Goal: Use online tool/utility: Utilize a website feature to perform a specific function

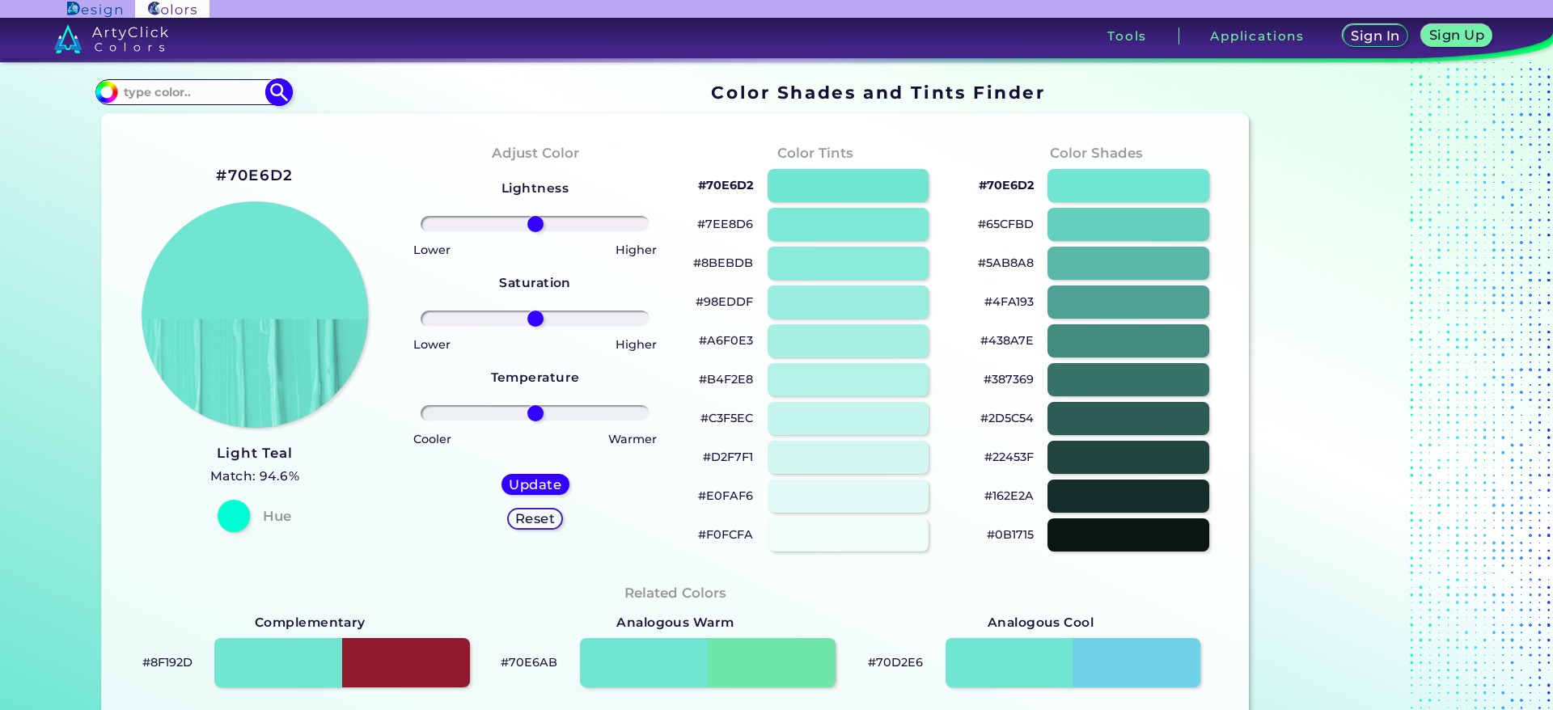
click at [230, 103] on input at bounding box center [193, 92] width 150 height 22
click at [185, 103] on input at bounding box center [193, 92] width 150 height 22
type input "8dc780"
click at [294, 106] on img at bounding box center [279, 92] width 28 height 28
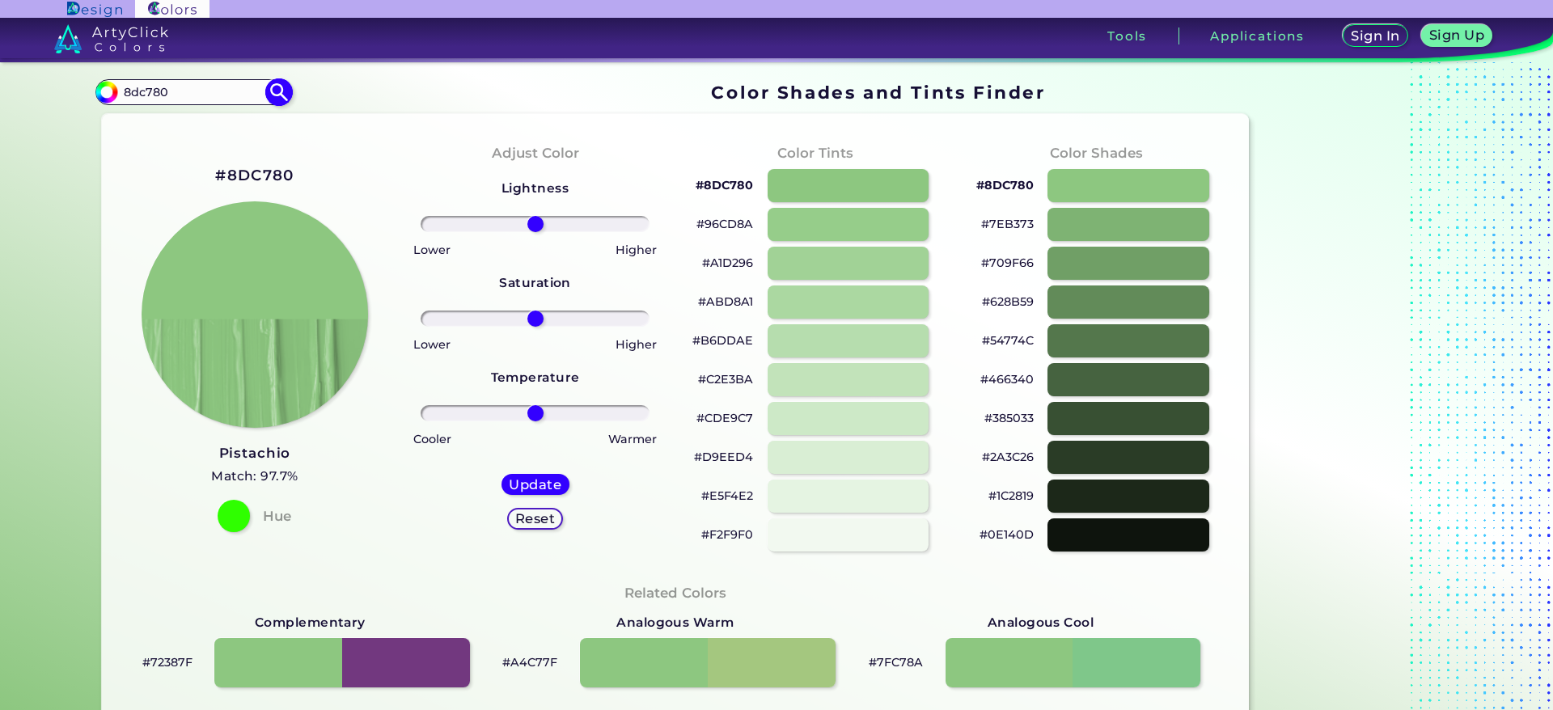
type input "#000000"
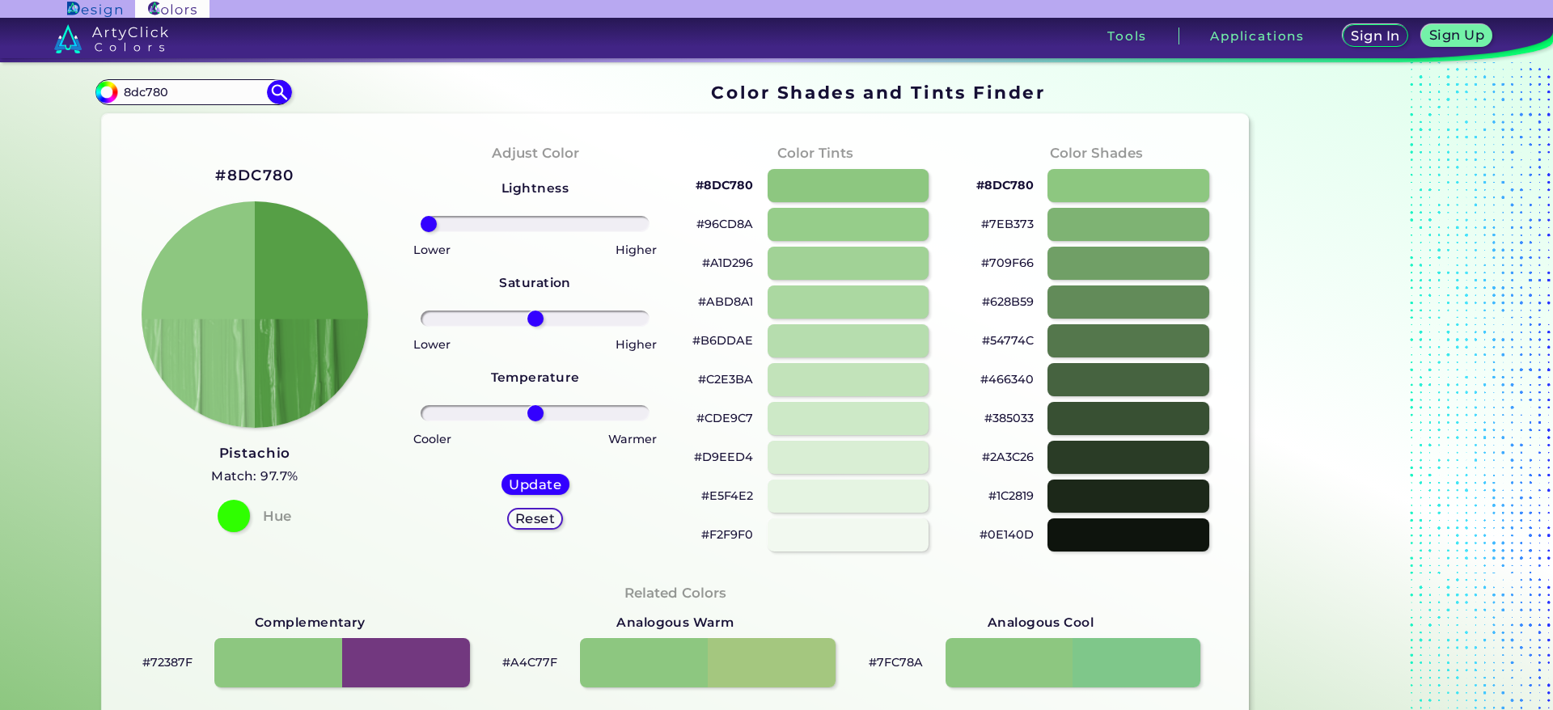
drag, startPoint x: 542, startPoint y: 333, endPoint x: 437, endPoint y: 336, distance: 105.2
type input "-100"
click at [437, 232] on input "range" at bounding box center [535, 224] width 229 height 16
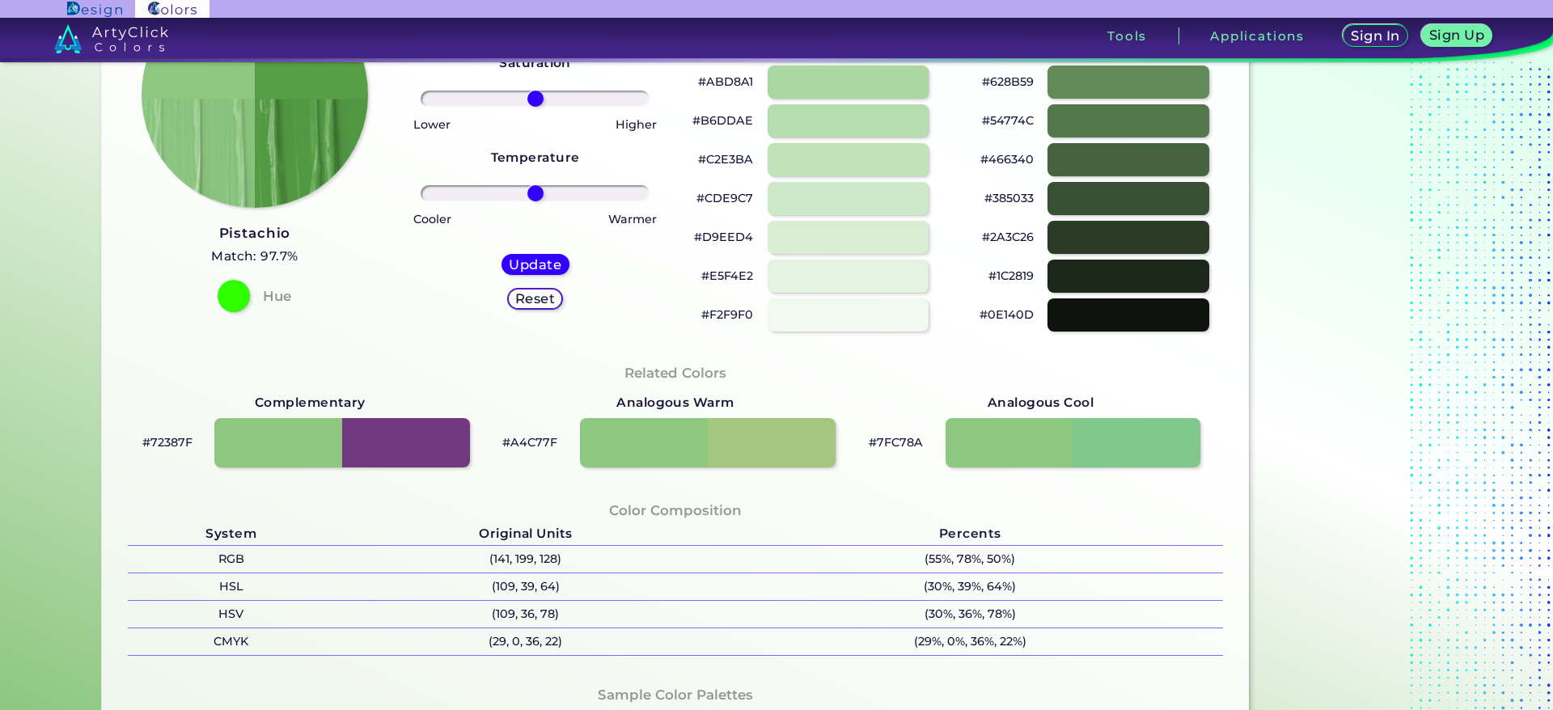
scroll to position [243, 0]
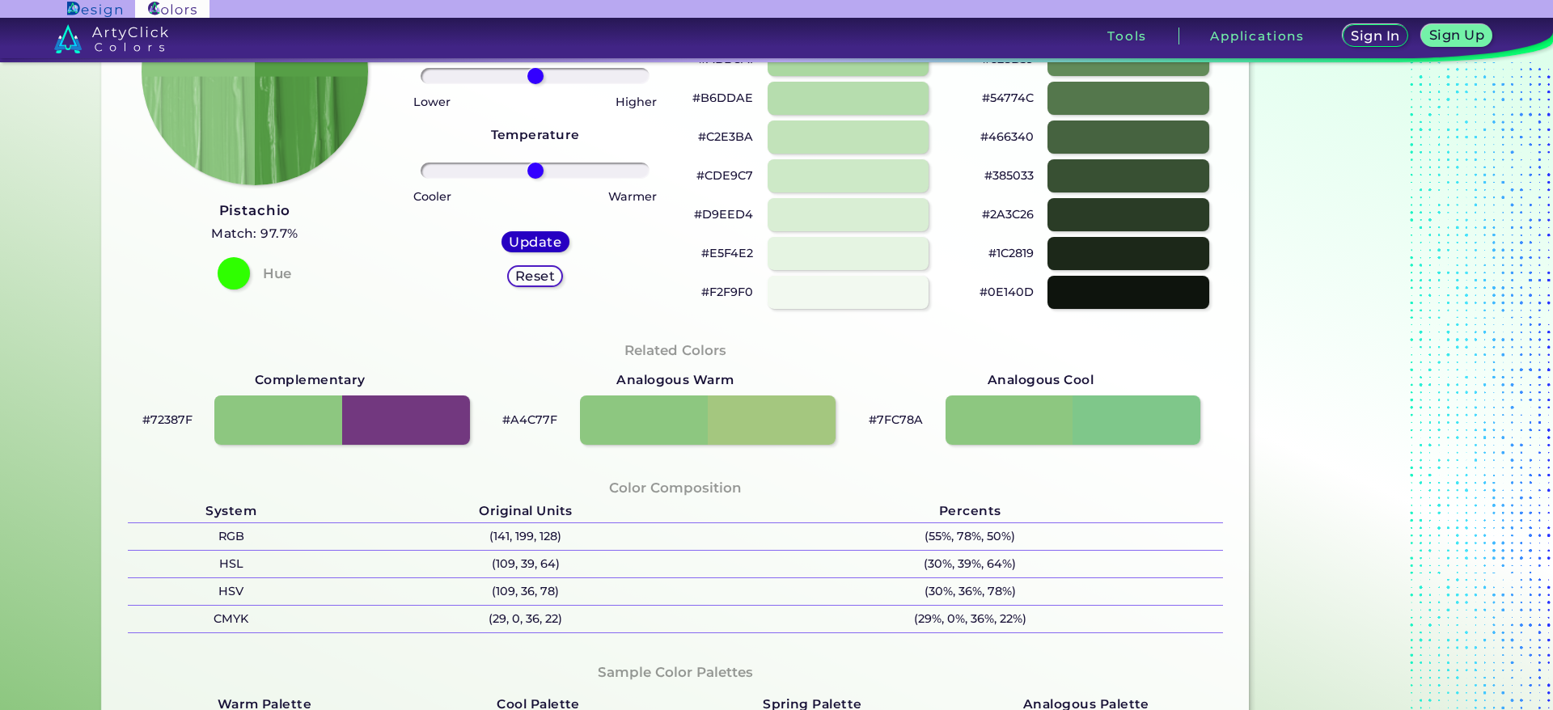
click at [555, 248] on h5 "Update" at bounding box center [534, 242] width 47 height 12
type input "#569f46"
type input "0"
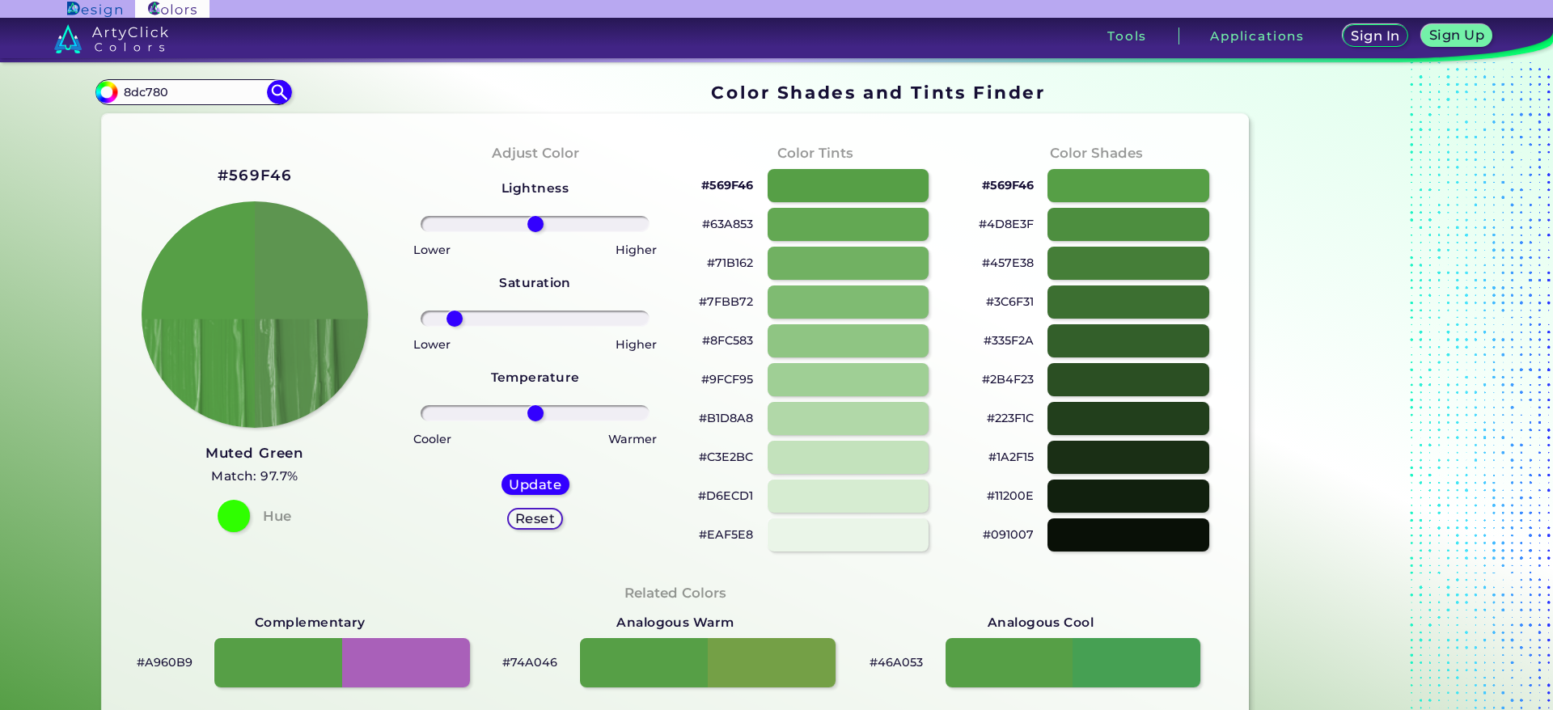
drag, startPoint x: 542, startPoint y: 472, endPoint x: 463, endPoint y: 483, distance: 80.1
type input "-76"
click at [463, 327] on input "range" at bounding box center [535, 319] width 229 height 16
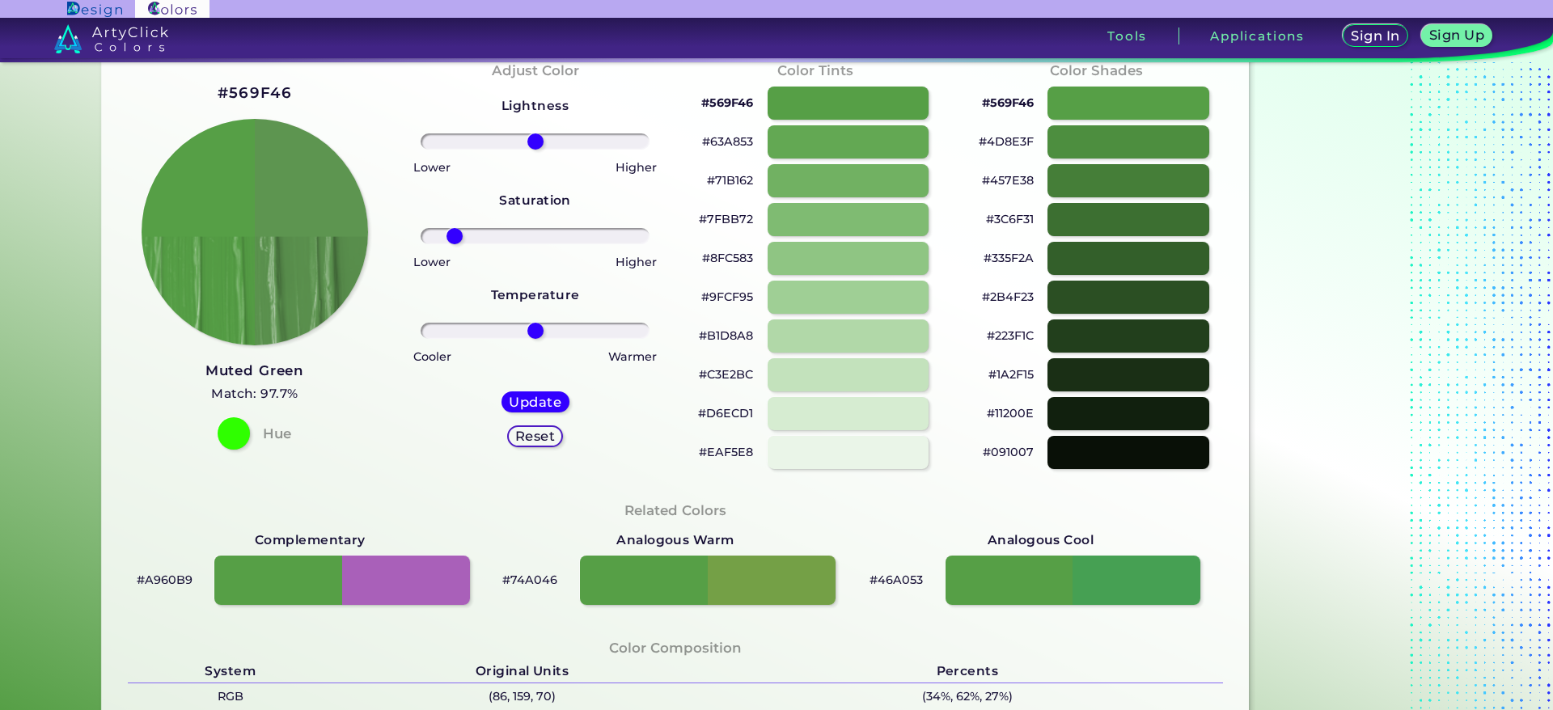
scroll to position [121, 0]
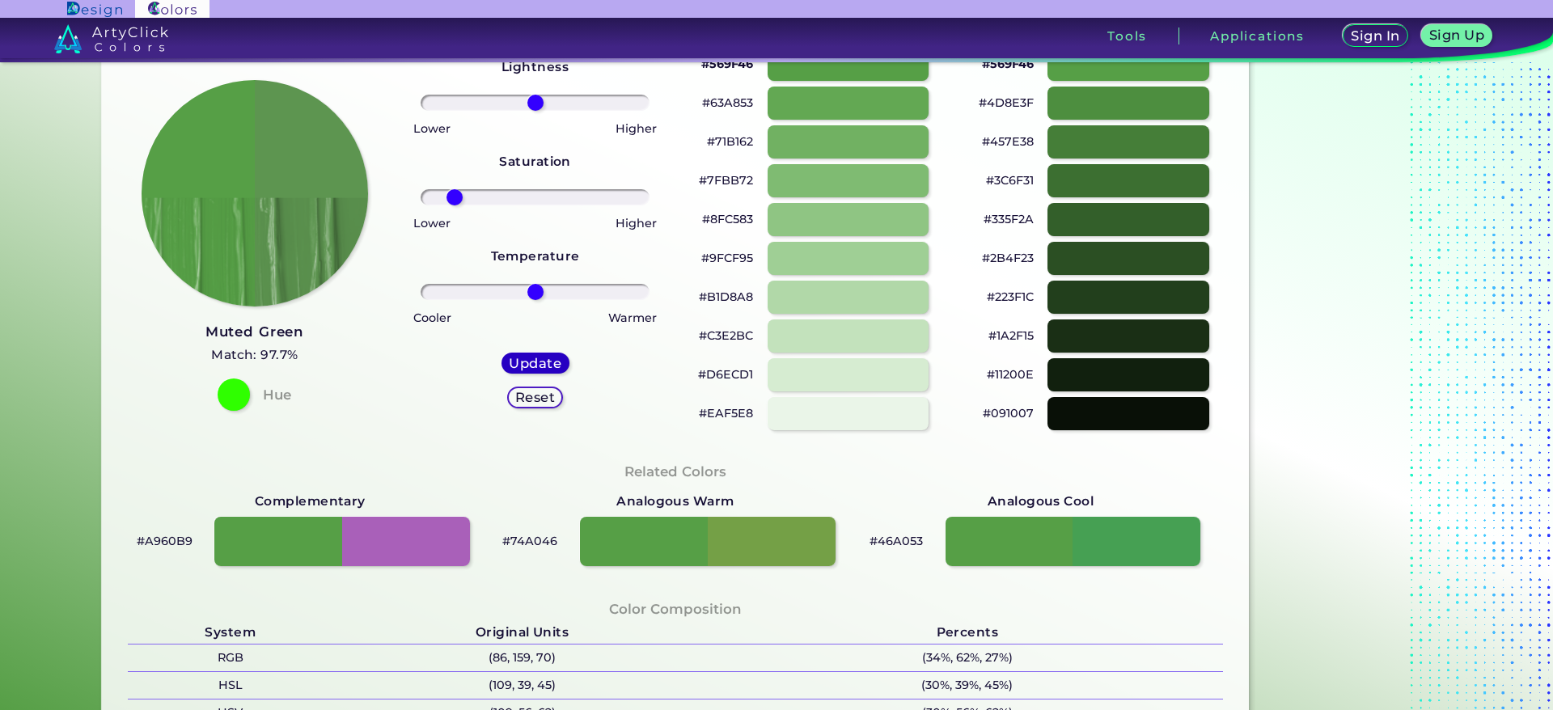
click at [540, 370] on h5 "Update" at bounding box center [535, 364] width 48 height 12
type input "#5d9550"
type input "0"
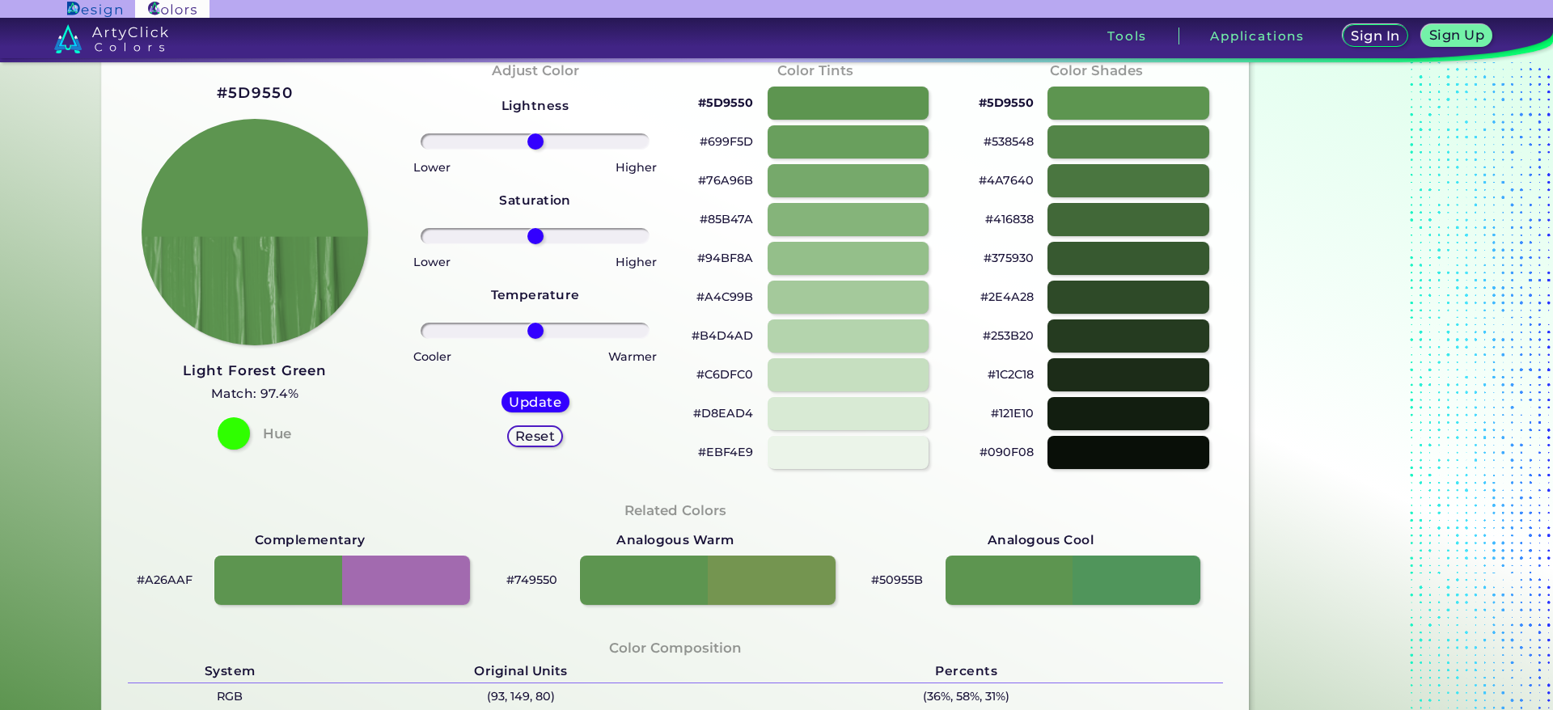
scroll to position [121, 0]
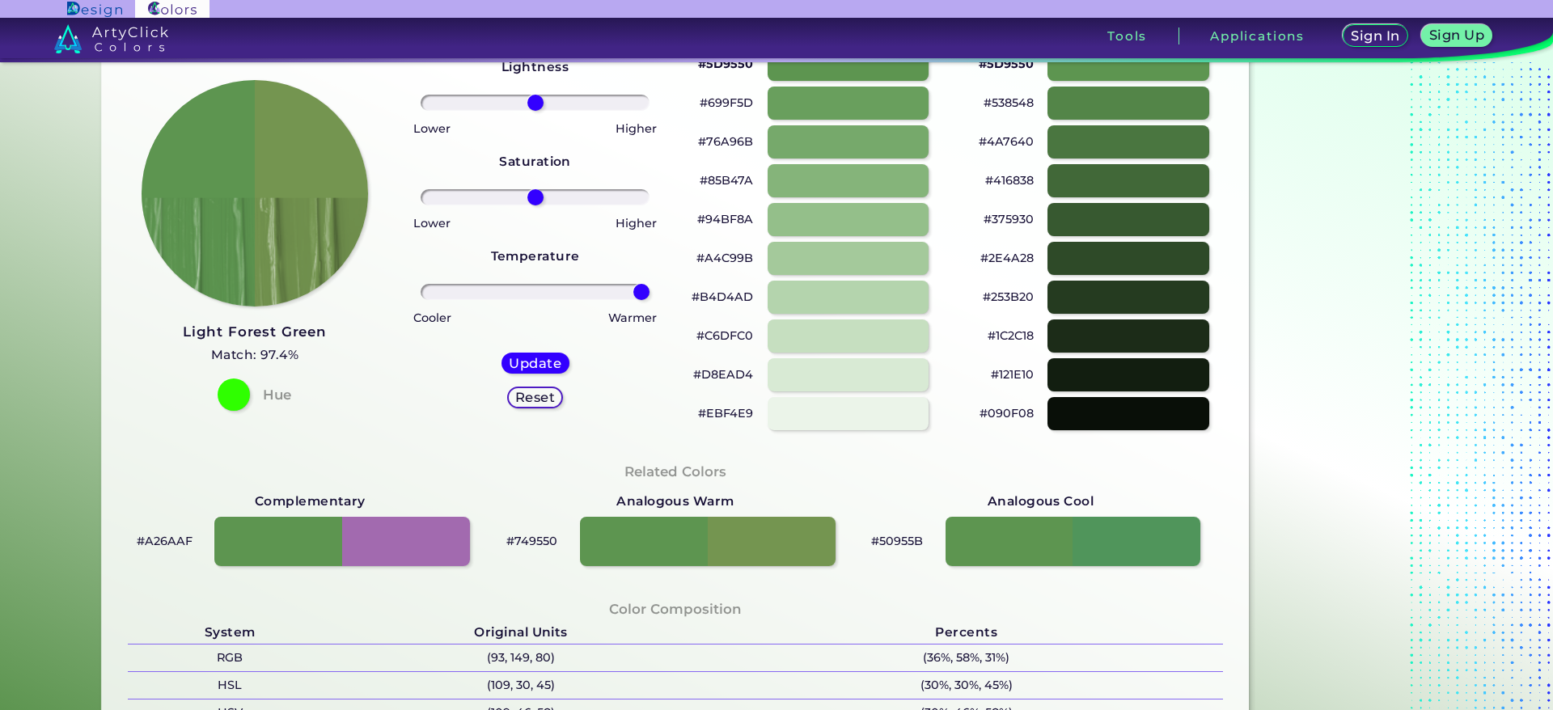
drag, startPoint x: 534, startPoint y: 489, endPoint x: 641, endPoint y: 512, distance: 110.1
type input "100"
click at [641, 300] on input "range" at bounding box center [535, 292] width 229 height 16
click at [557, 373] on div "Update" at bounding box center [535, 363] width 61 height 19
type input "#749550"
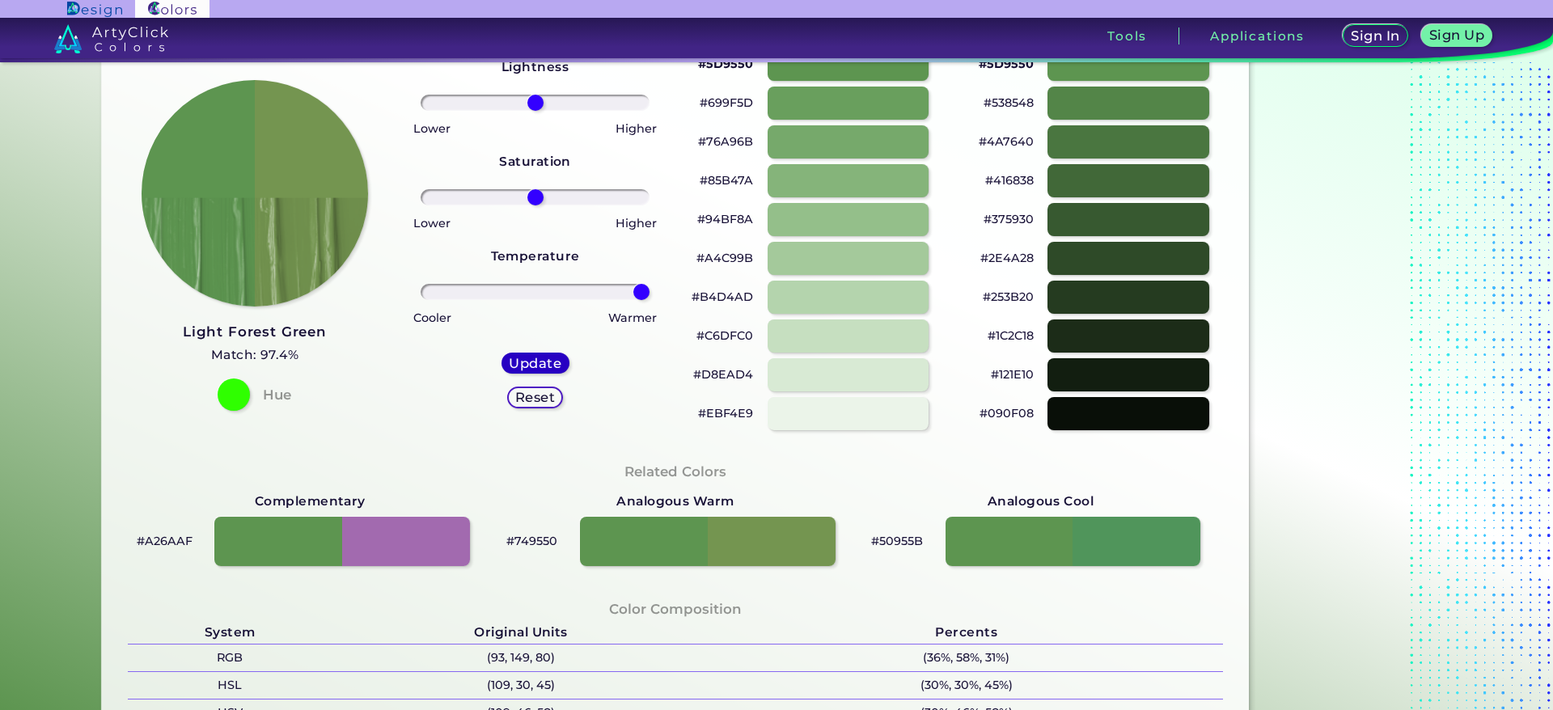
type input "0"
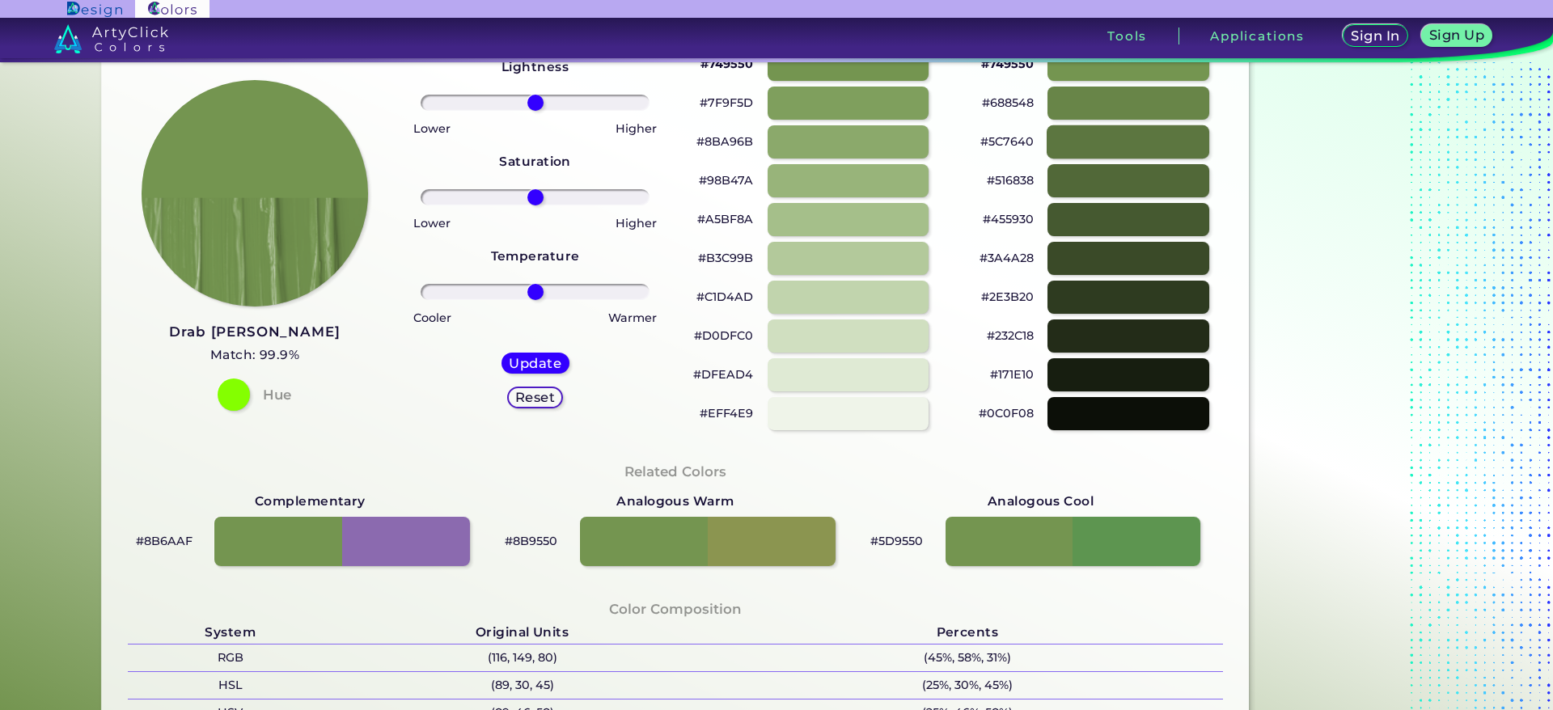
click at [1124, 159] on div at bounding box center [1128, 141] width 163 height 33
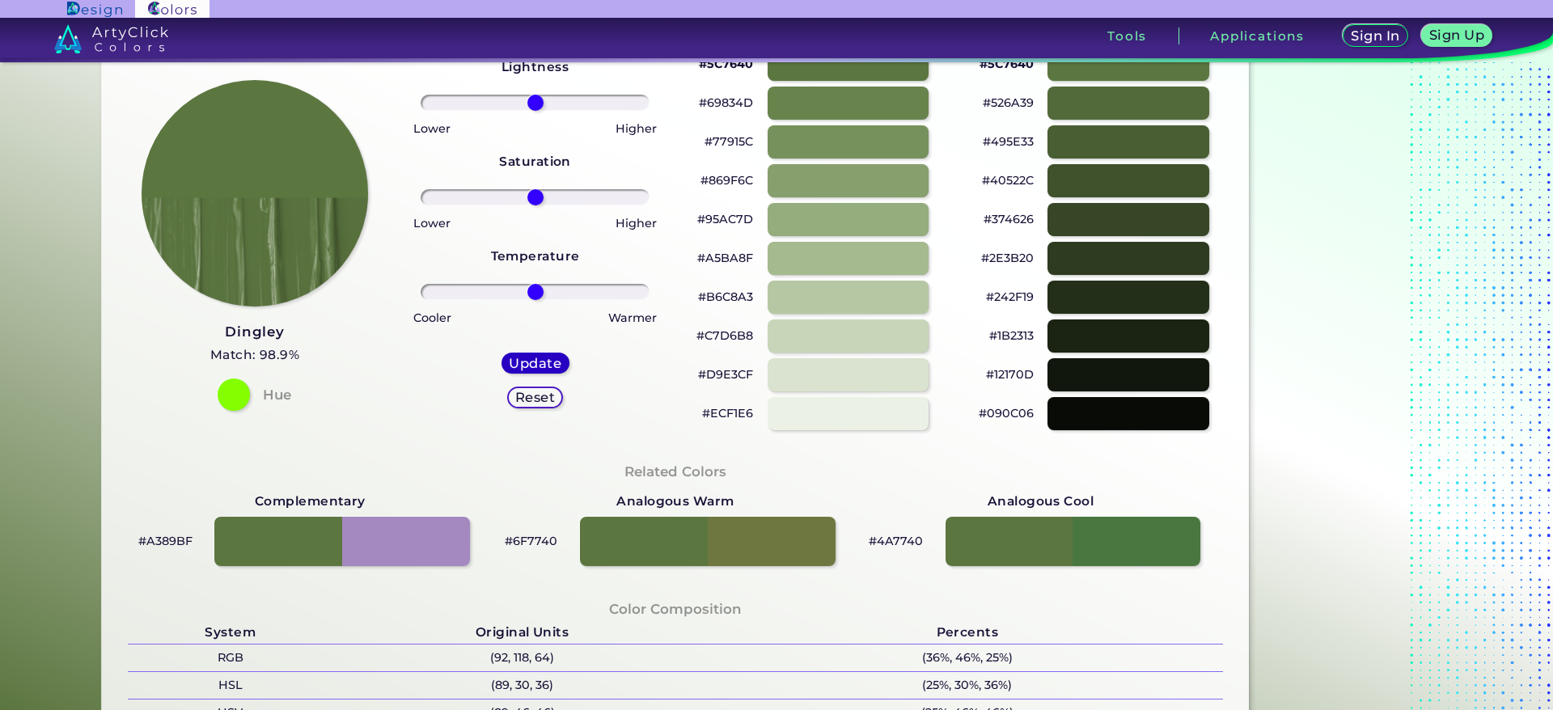
click at [536, 370] on h5 "Update" at bounding box center [534, 364] width 47 height 12
type input "#5d7740"
